Goal: Find contact information: Find contact information

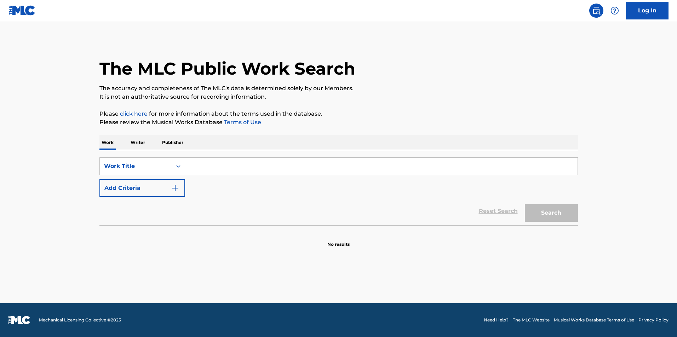
click at [333, 168] on input "Search Form" at bounding box center [381, 166] width 393 height 17
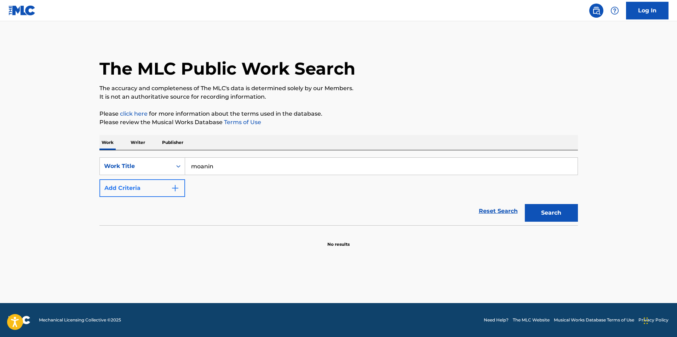
type input "moanin"
click at [175, 183] on button "Add Criteria" at bounding box center [142, 188] width 86 height 18
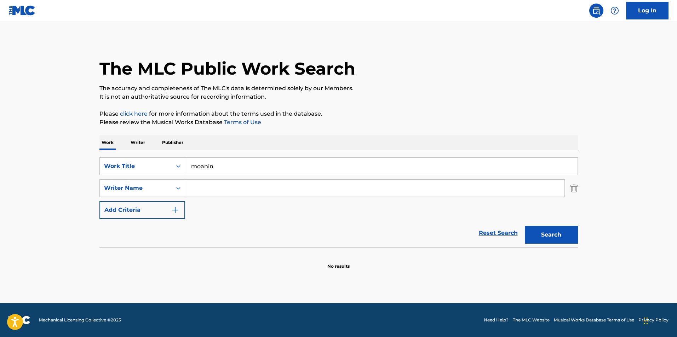
click at [216, 183] on input "Search Form" at bounding box center [374, 188] width 379 height 17
type input "[PERSON_NAME]"
click at [525, 226] on button "Search" at bounding box center [551, 235] width 53 height 18
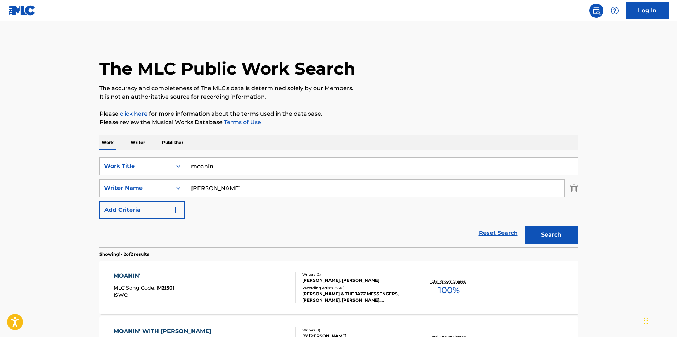
scroll to position [71, 0]
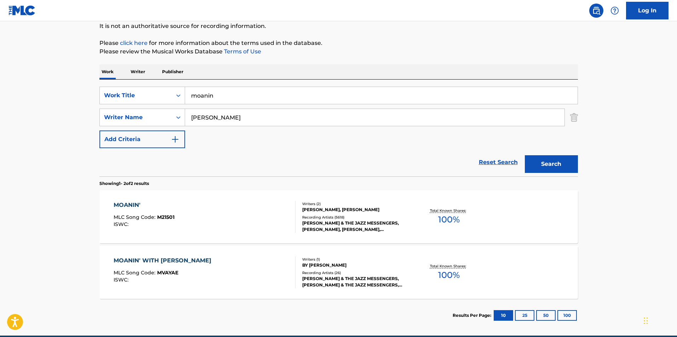
click at [150, 216] on span "MLC Song Code :" at bounding box center [136, 217] width 44 height 6
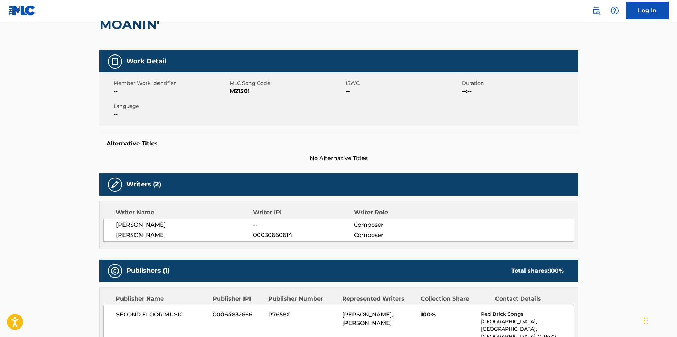
scroll to position [212, 0]
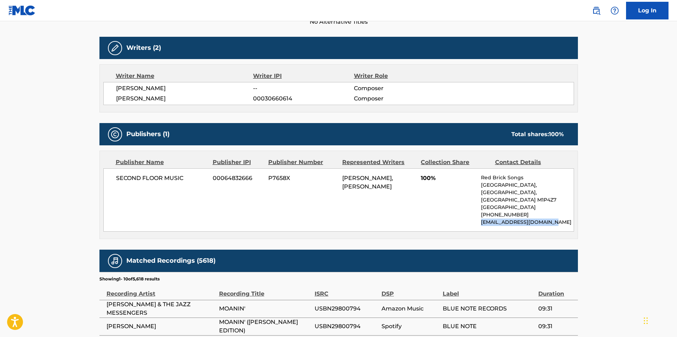
drag, startPoint x: 481, startPoint y: 222, endPoint x: 565, endPoint y: 223, distance: 84.6
click at [565, 223] on div "SECOND FLOOR MUSIC 00064832666 P7658X [PERSON_NAME], [PERSON_NAME] 100% Red Bri…" at bounding box center [338, 199] width 471 height 63
copy p "[EMAIL_ADDRESS][DOMAIN_NAME]"
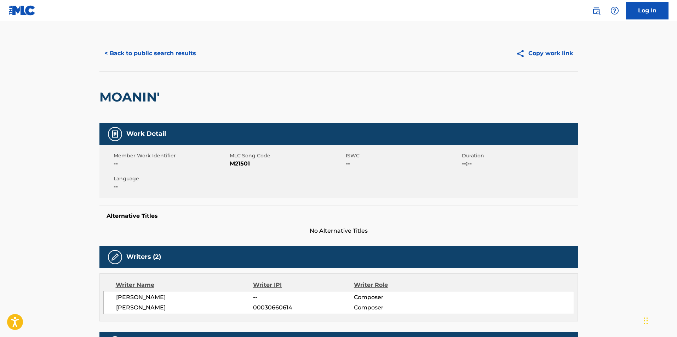
scroll to position [0, 0]
